Goal: Task Accomplishment & Management: Use online tool/utility

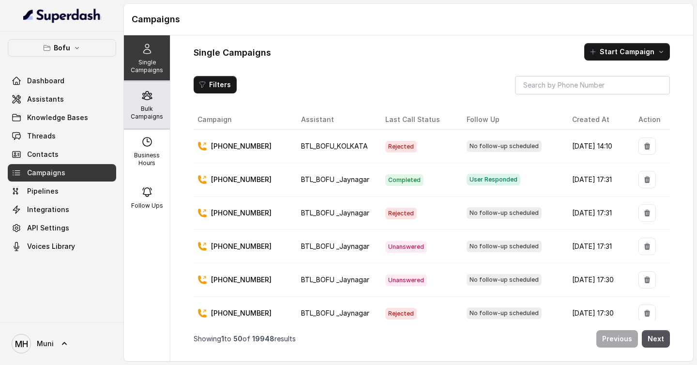
click at [145, 112] on p "Bulk Campaigns" at bounding box center [147, 112] width 38 height 15
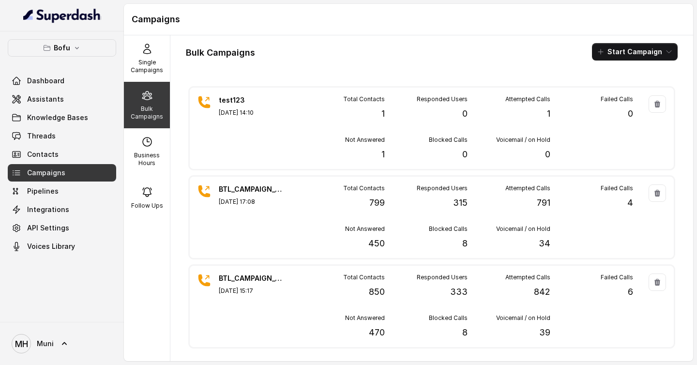
click at [634, 61] on div "Bulk Campaigns Start Campaign test123 Sep 03, 2025, 14:10 Total Contacts 1 Resp…" at bounding box center [431, 198] width 523 height 326
click at [633, 53] on button "Start Campaign" at bounding box center [635, 51] width 86 height 17
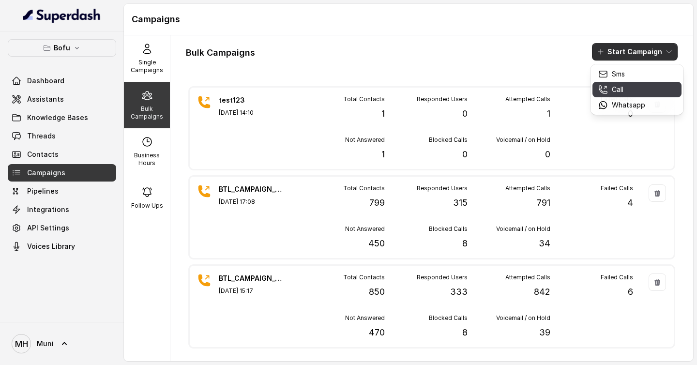
click at [609, 87] on div "Call" at bounding box center [621, 90] width 47 height 10
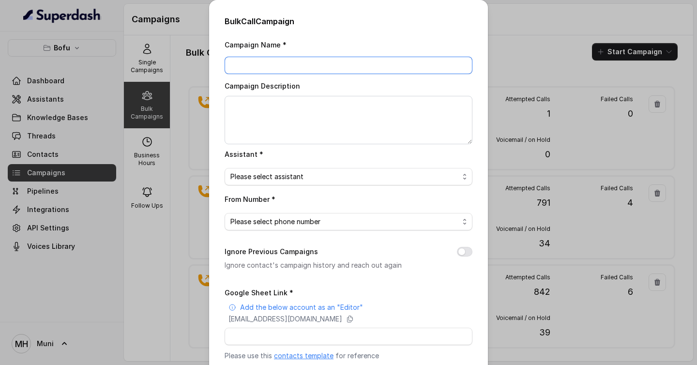
click at [305, 70] on input "Campaign Name *" at bounding box center [349, 65] width 248 height 17
paste input "BTL_CAMPAIGN_BLR_JAYNAGAR_DDMMYY_batchnumbe"
type input "BTL_CAMPAIGN_GGN_GURGAON_030925_01"
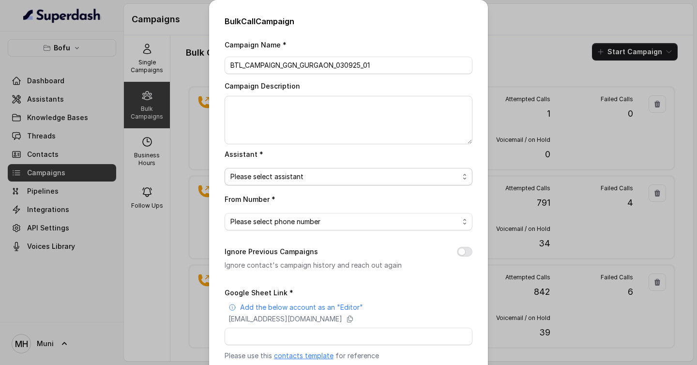
click at [269, 175] on span "Please select assistant" at bounding box center [344, 177] width 229 height 12
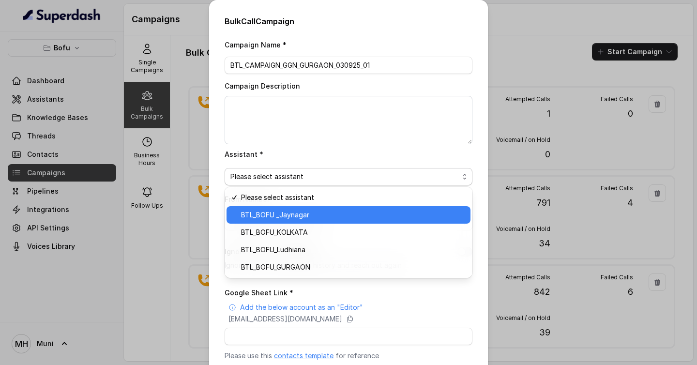
click at [269, 215] on span "BTL_BOFU _Jaynagar" at bounding box center [353, 215] width 224 height 12
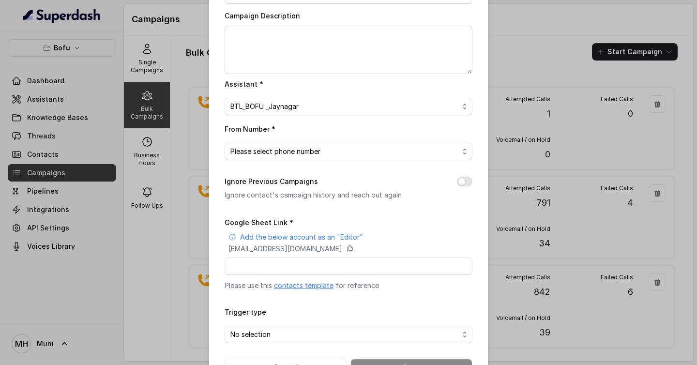
scroll to position [103, 0]
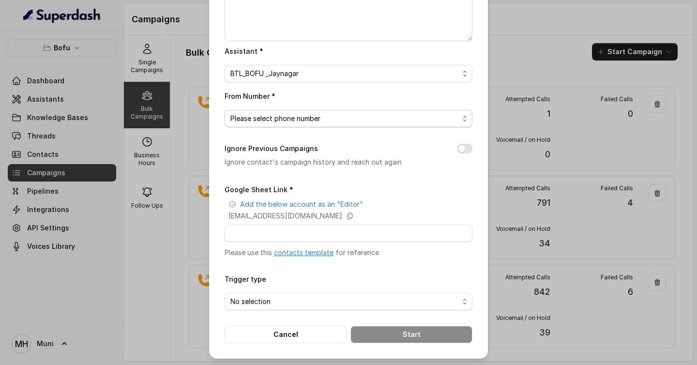
click at [323, 117] on span "Please select phone number" at bounding box center [344, 119] width 229 height 12
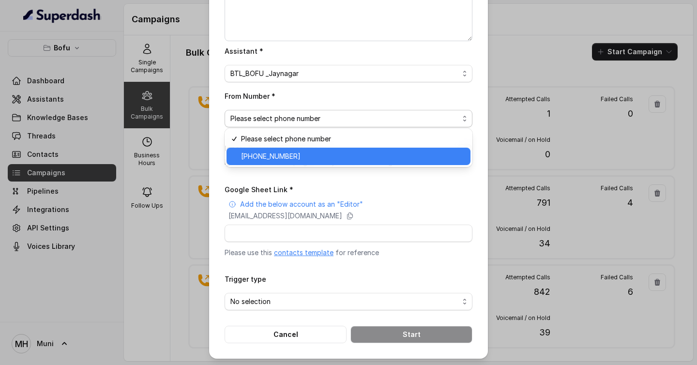
click at [274, 154] on span "+918035739601" at bounding box center [353, 157] width 224 height 12
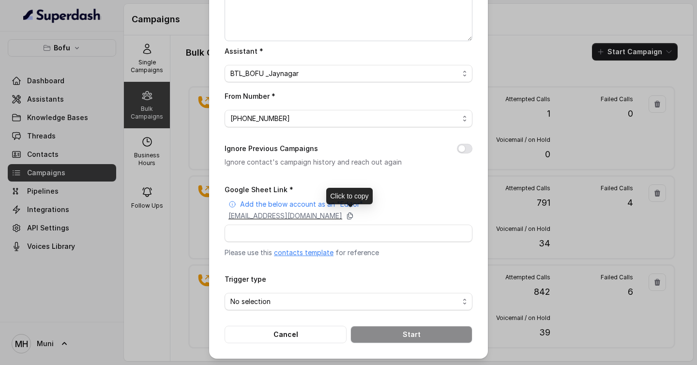
click at [354, 214] on icon at bounding box center [350, 216] width 8 height 8
click at [343, 239] on input "Google Sheet Link *" at bounding box center [349, 233] width 248 height 17
paste input "https://docs.google.com/spreadsheets/d/14wuSSRklr9cypjFY2gpOISDjil3VFEEFtRbmBGh…"
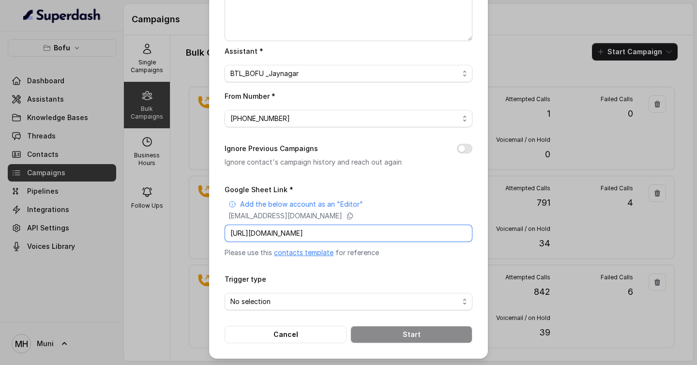
scroll to position [0, 124]
type input "https://docs.google.com/spreadsheets/d/14wuSSRklr9cypjFY2gpOISDjil3VFEEFtRbmBGh…"
click at [361, 300] on span "No selection" at bounding box center [344, 302] width 229 height 12
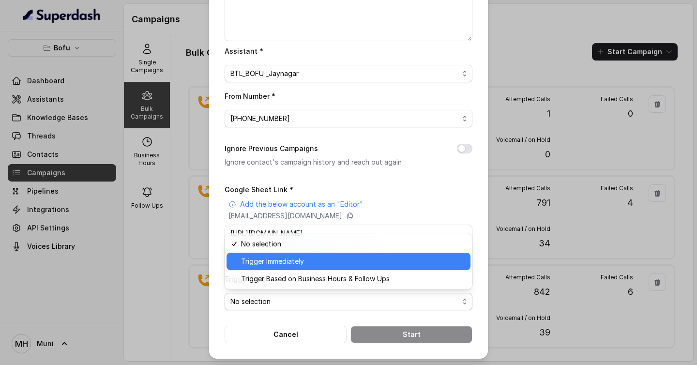
click at [324, 266] on span "Trigger Immediately" at bounding box center [353, 262] width 224 height 12
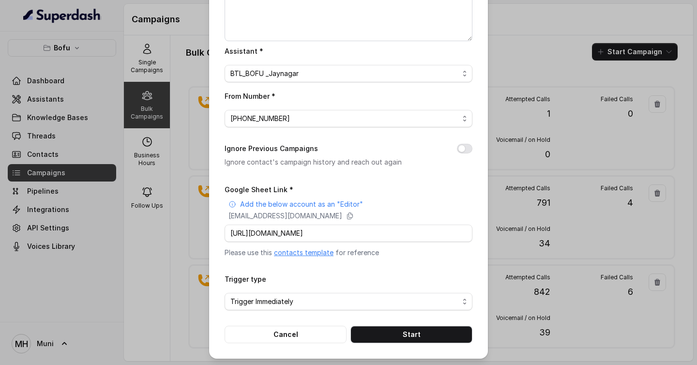
click at [399, 273] on div "Trigger type Trigger Immediately" at bounding box center [349, 291] width 248 height 37
click at [398, 337] on button "Start" at bounding box center [412, 334] width 122 height 17
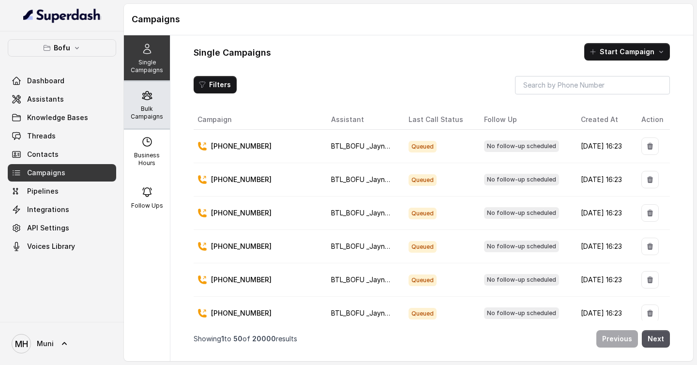
click at [129, 112] on p "Bulk Campaigns" at bounding box center [147, 112] width 38 height 15
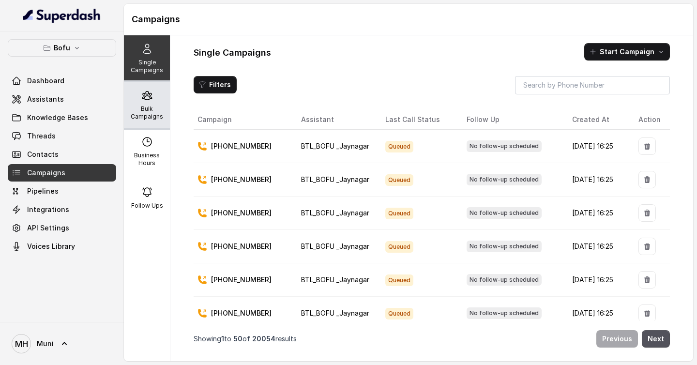
click at [150, 109] on p "Bulk Campaigns" at bounding box center [147, 112] width 38 height 15
click at [143, 107] on p "Bulk Campaigns" at bounding box center [147, 112] width 38 height 15
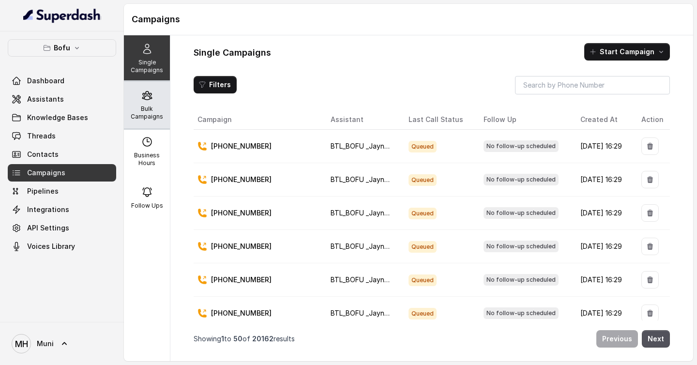
click at [158, 102] on div "Bulk Campaigns" at bounding box center [147, 105] width 46 height 46
click at [153, 101] on div "Bulk Campaigns" at bounding box center [147, 105] width 46 height 46
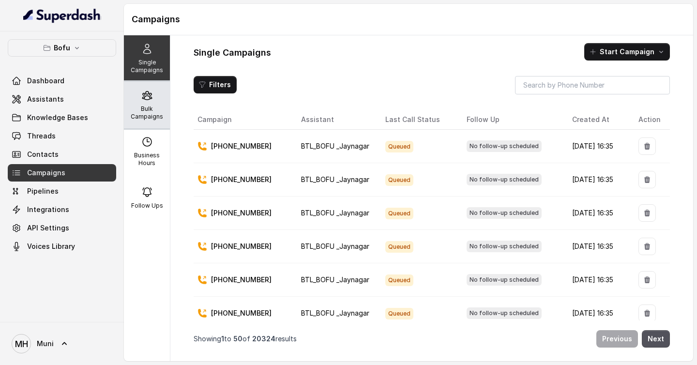
click at [141, 109] on p "Bulk Campaigns" at bounding box center [147, 112] width 38 height 15
click at [164, 105] on div "Bulk Campaigns" at bounding box center [147, 105] width 46 height 46
click at [153, 103] on div "Bulk Campaigns" at bounding box center [147, 105] width 46 height 46
click at [156, 116] on p "Bulk Campaigns" at bounding box center [147, 112] width 38 height 15
click at [140, 105] on p "Bulk Campaigns" at bounding box center [147, 112] width 38 height 15
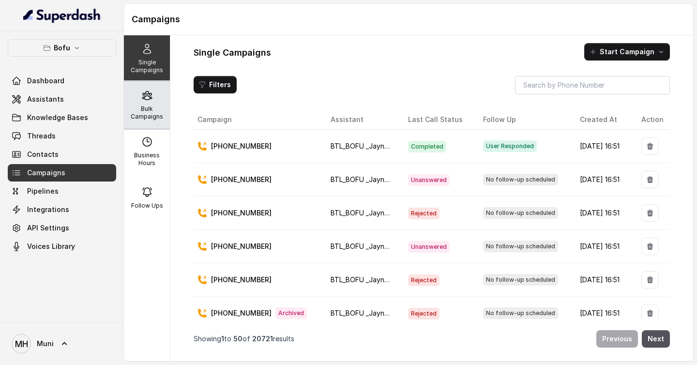
click at [156, 107] on p "Bulk Campaigns" at bounding box center [147, 112] width 38 height 15
click at [153, 115] on p "Bulk Campaigns" at bounding box center [147, 112] width 38 height 15
click at [149, 96] on icon at bounding box center [147, 96] width 12 height 12
